Goal: Task Accomplishment & Management: Use online tool/utility

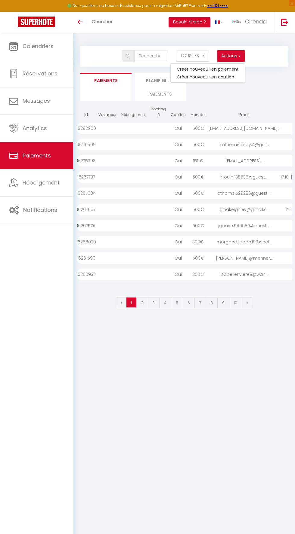
select select "2"
select select "0"
select select
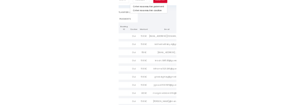
scroll to position [0, 84]
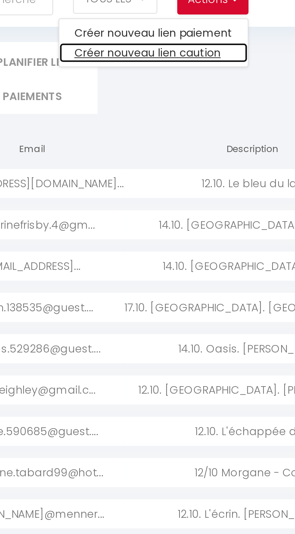
click at [223, 77] on link "Créer nouveau lien caution" at bounding box center [208, 77] width 74 height 8
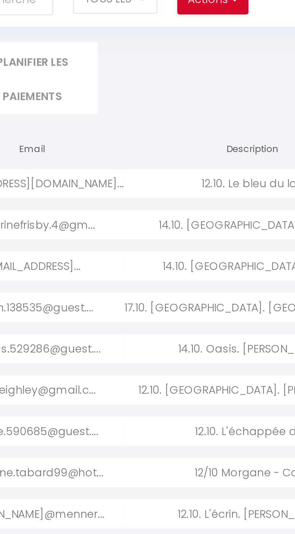
select select
select select "other"
select select "692"
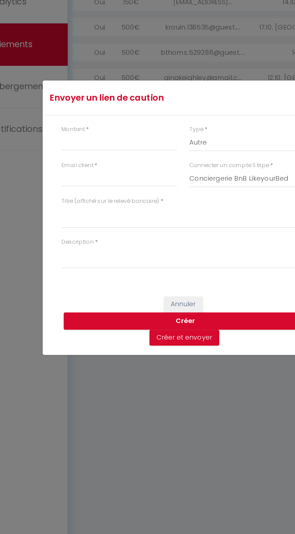
scroll to position [32, 0]
click at [169, 443] on div "Envoyer un lien de caution × Montant * Type * Nuits Frais de ménage Taxe de séj…" at bounding box center [147, 267] width 180 height 534
